Goal: Check status: Check status

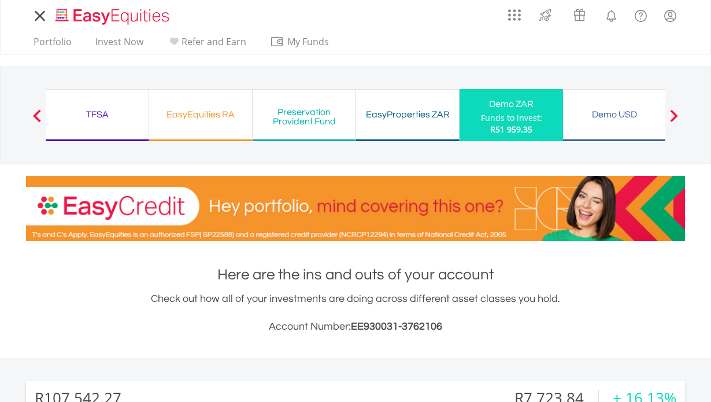
scroll to position [111, 220]
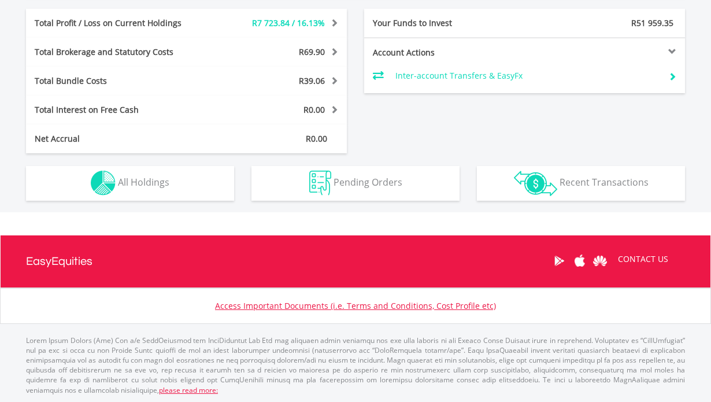
click at [161, 184] on span "All Holdings" at bounding box center [143, 182] width 51 height 13
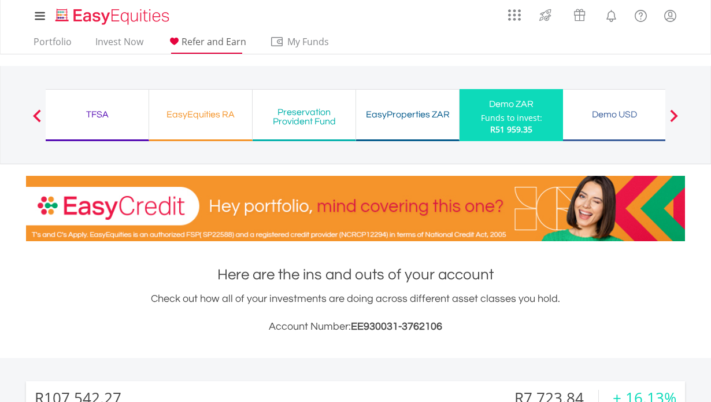
scroll to position [0, 0]
click at [68, 45] on link "Portfolio" at bounding box center [52, 45] width 47 height 18
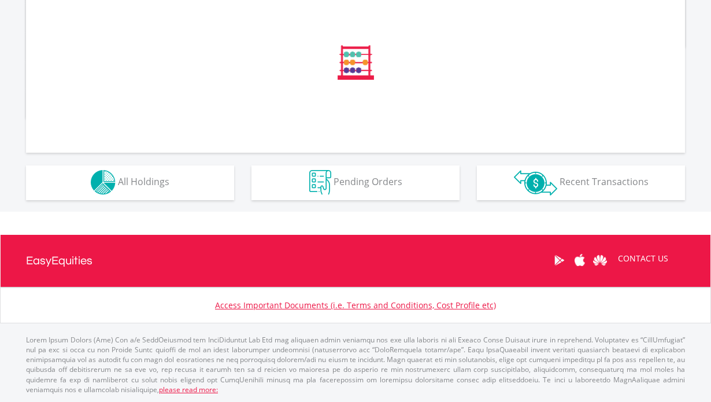
scroll to position [419, 0]
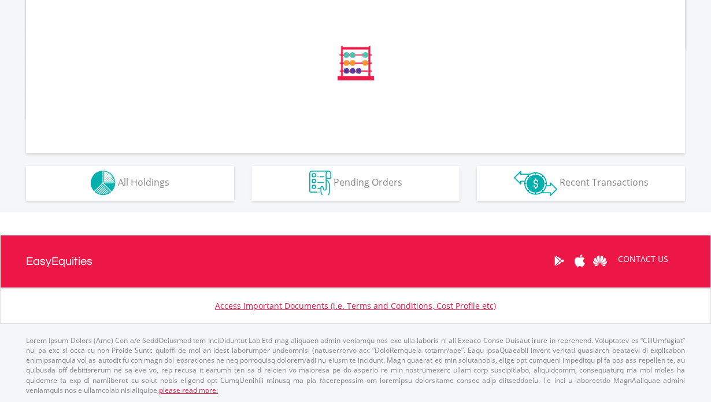
click at [177, 189] on button "Holdings All Holdings" at bounding box center [130, 183] width 208 height 35
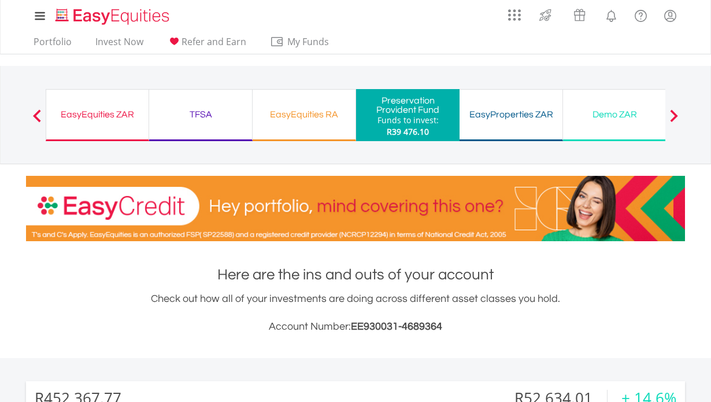
scroll to position [0, 0]
click at [337, 108] on div "EasyEquities RA" at bounding box center [304, 114] width 89 height 16
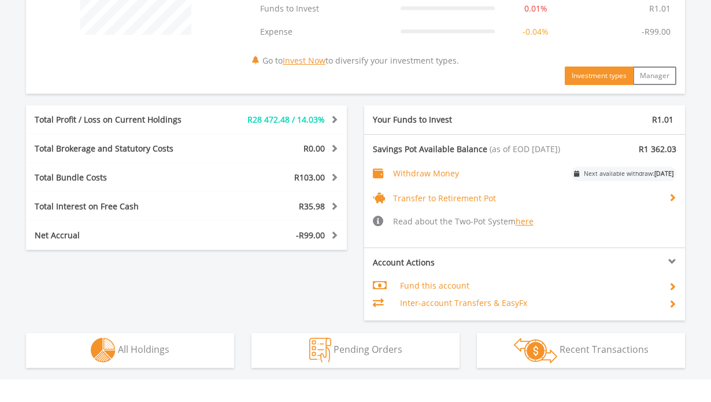
scroll to position [547, 0]
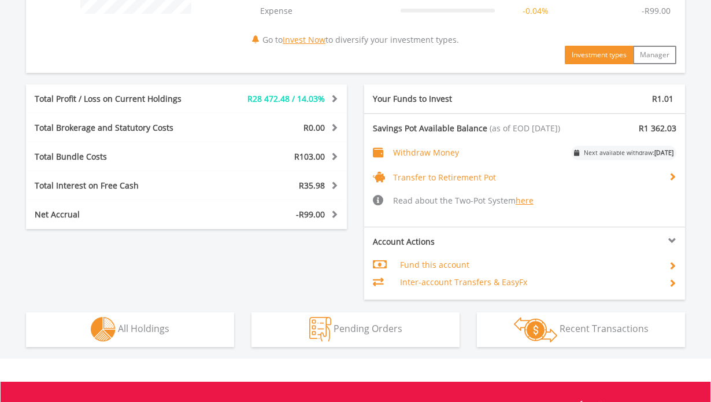
click at [626, 330] on span "Recent Transactions" at bounding box center [604, 328] width 89 height 13
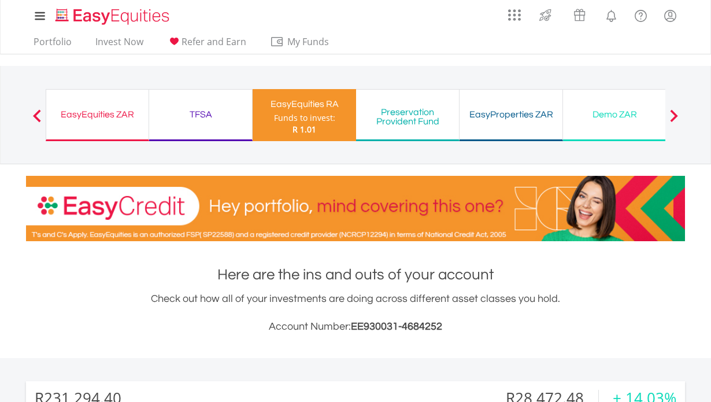
scroll to position [0, 0]
click at [409, 102] on div "Preservation Provident Fund Funds to invest: R 1.01" at bounding box center [408, 115] width 104 height 52
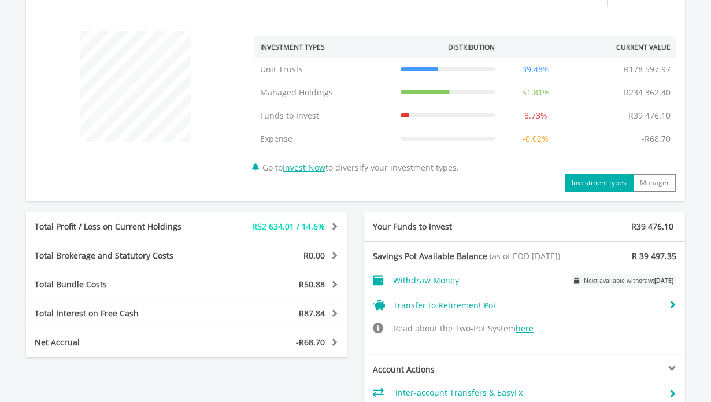
scroll to position [597, 0]
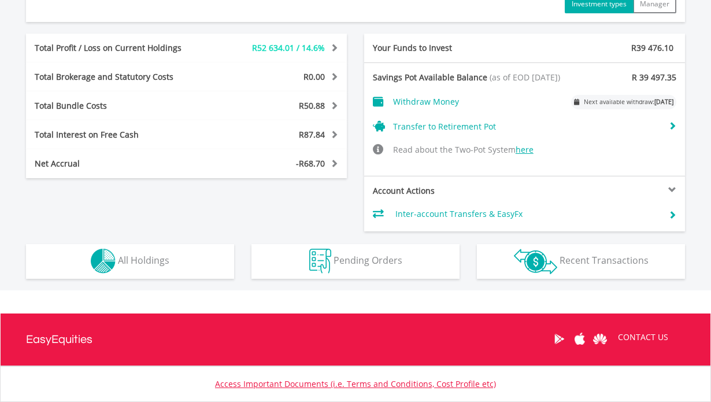
click at [520, 258] on img "button" at bounding box center [535, 261] width 43 height 25
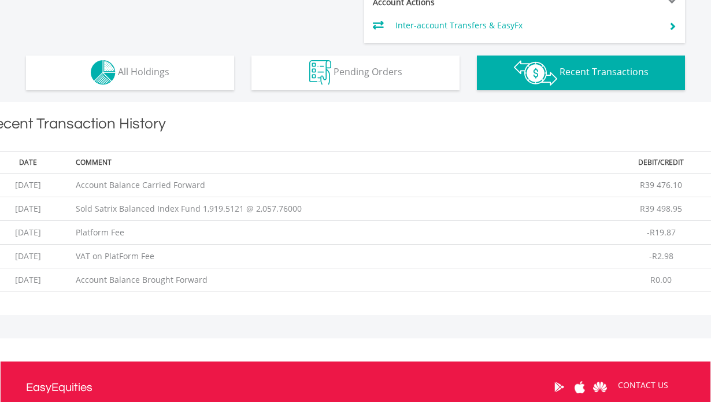
scroll to position [788, 0]
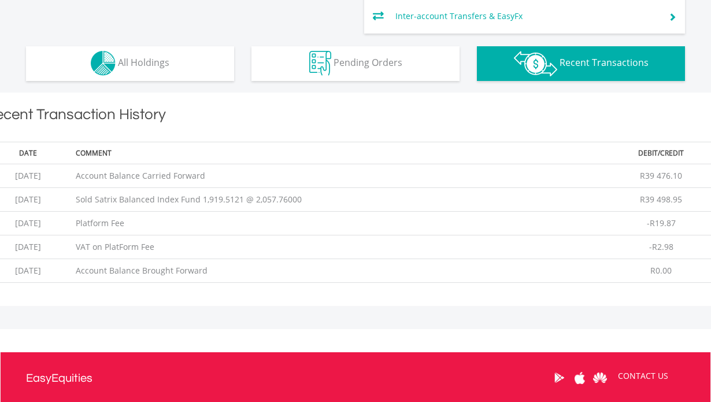
click at [213, 68] on button "Holdings All Holdings" at bounding box center [130, 63] width 208 height 35
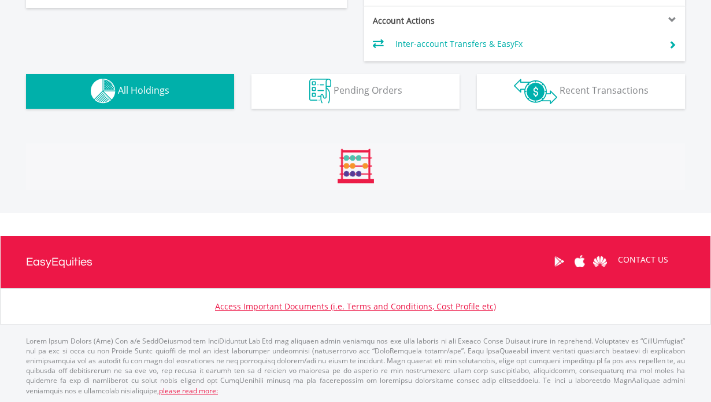
scroll to position [910, 0]
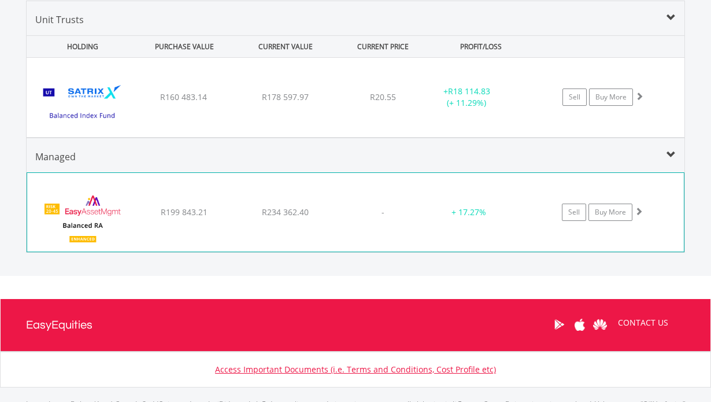
click at [673, 179] on div "﻿ EasyAssetManagement Enhanced Balanced RA R199 843.21 R234 362.40 - + 17.27% S…" at bounding box center [355, 212] width 657 height 79
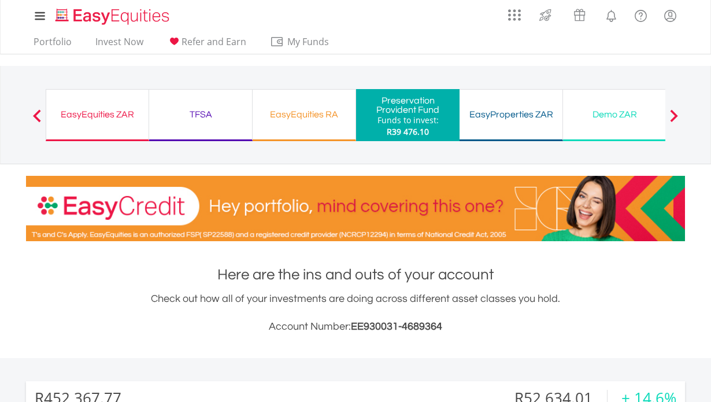
scroll to position [0, 0]
click at [178, 130] on div "TFSA Funds to invest: R39 476.10" at bounding box center [201, 115] width 104 height 52
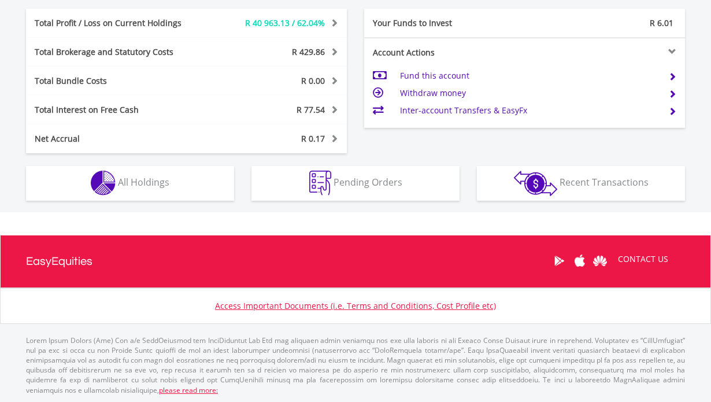
scroll to position [622, 0]
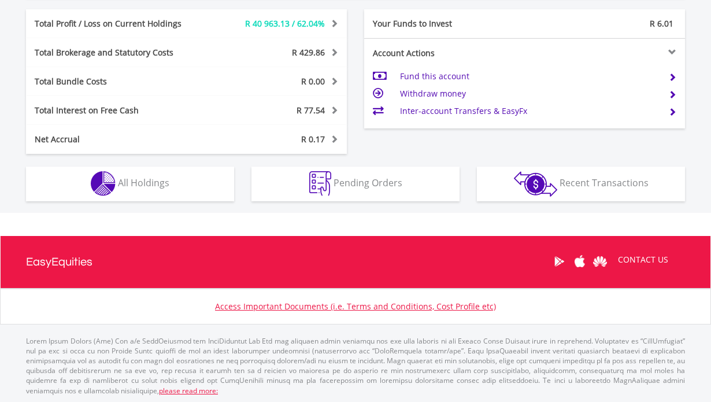
click at [185, 187] on button "Holdings All Holdings" at bounding box center [130, 184] width 208 height 35
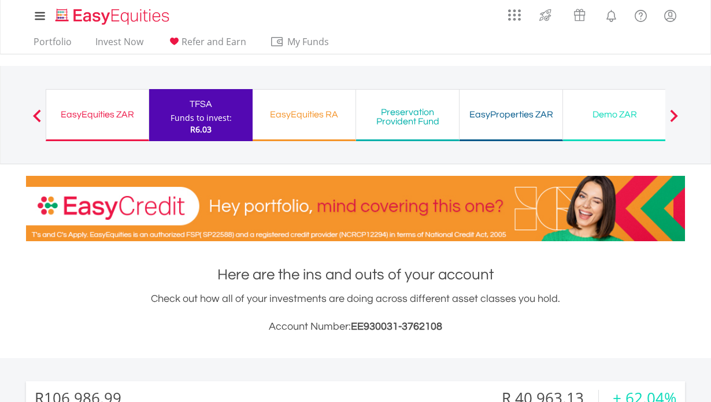
scroll to position [0, 0]
click at [113, 119] on div "EasyEquities ZAR" at bounding box center [97, 114] width 88 height 16
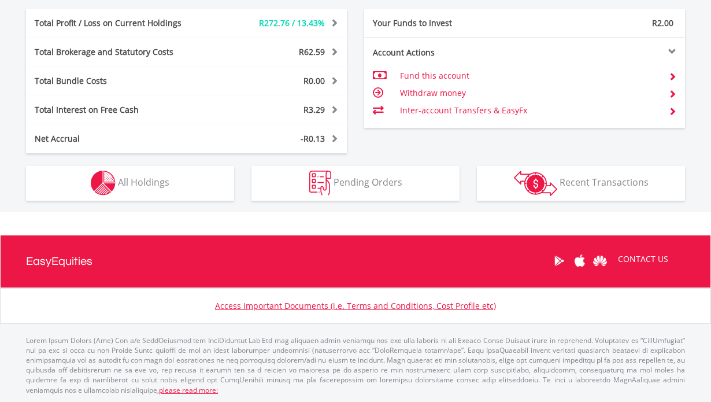
scroll to position [622, 0]
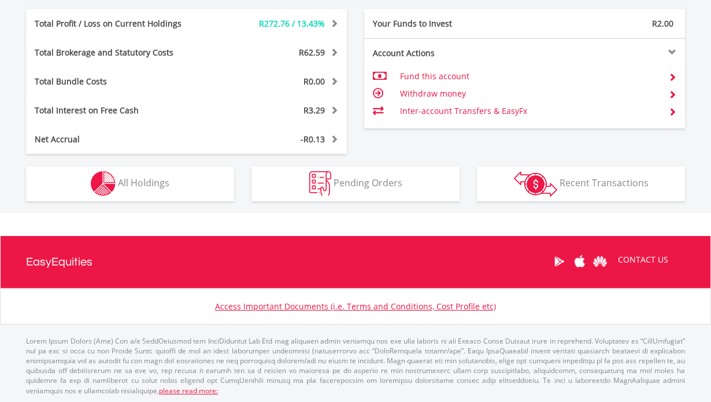
click at [179, 184] on button "Holdings All Holdings" at bounding box center [130, 184] width 208 height 35
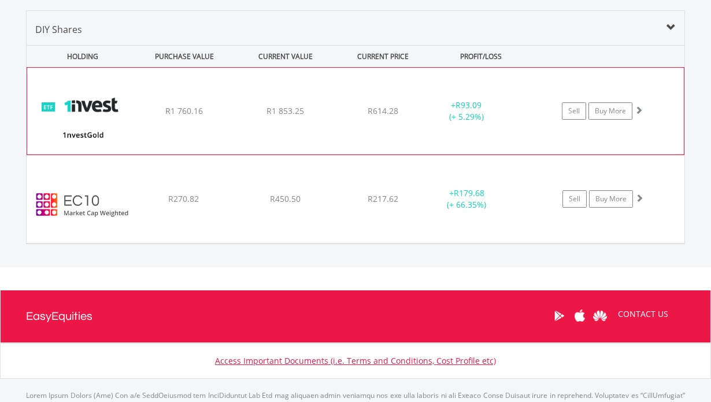
scroll to position [850, 0]
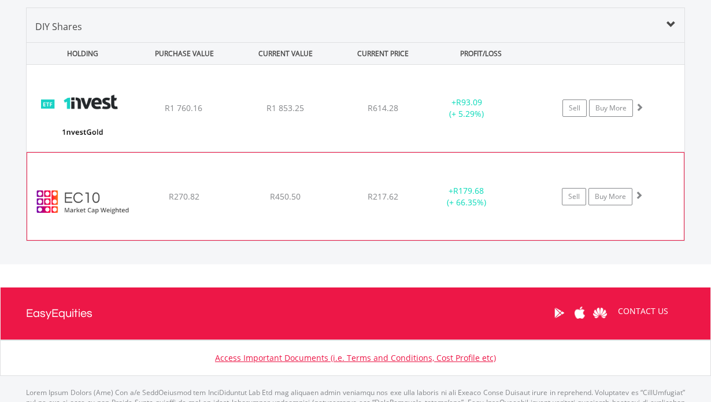
click at [677, 200] on div "Sell Buy More" at bounding box center [608, 196] width 151 height 17
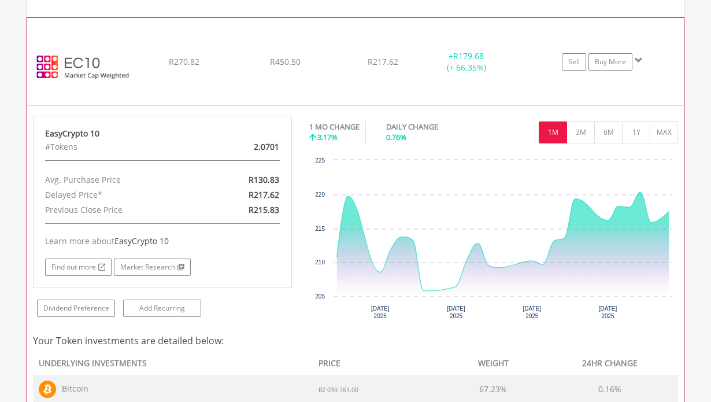
scroll to position [870, 0]
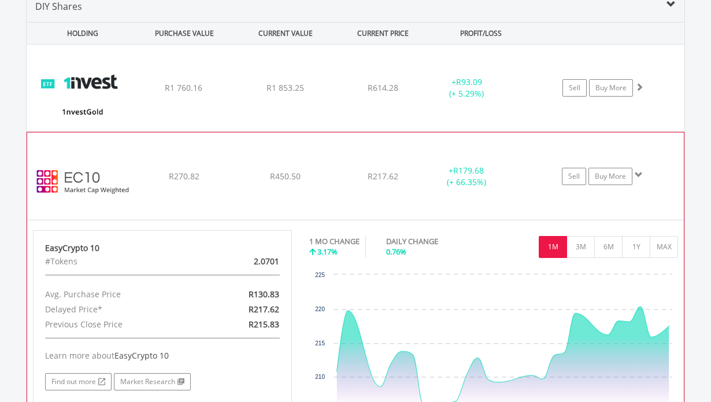
click at [677, 204] on div "﻿ EasyCrypto 10 R270.82 R450.50 R217.62 + R179.68 (+ 66.35%) Sell Buy More" at bounding box center [355, 175] width 657 height 87
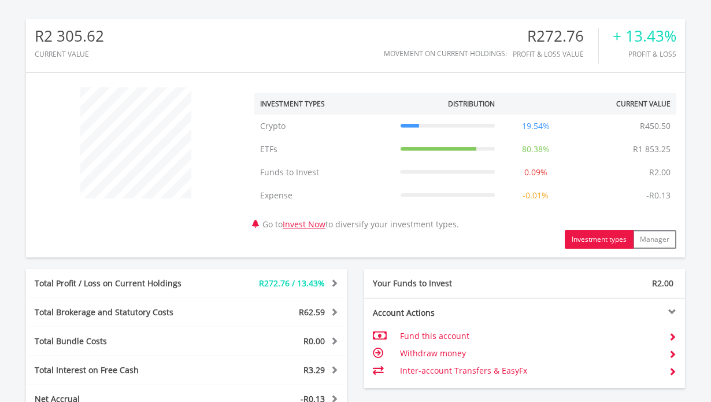
scroll to position [6, 0]
